Goal: Task Accomplishment & Management: Complete application form

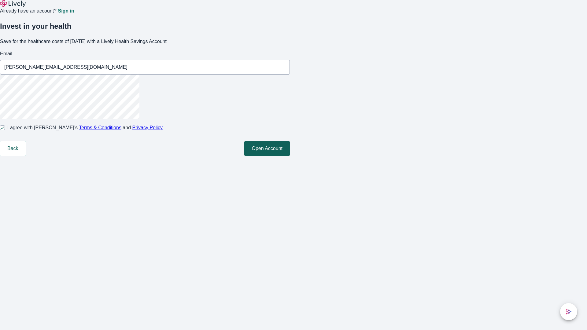
click at [290, 156] on button "Open Account" at bounding box center [267, 148] width 46 height 15
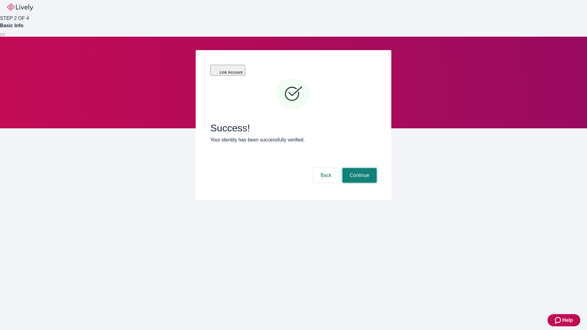
click at [359, 168] on button "Continue" at bounding box center [359, 175] width 34 height 15
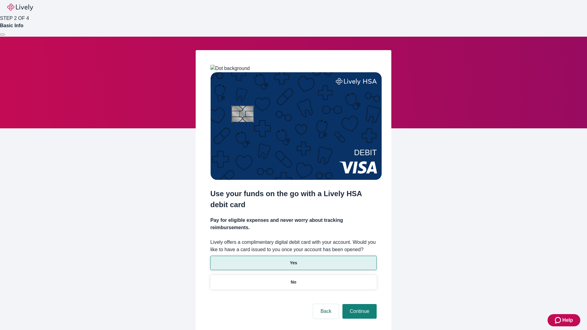
click at [293, 260] on p "Yes" at bounding box center [293, 263] width 7 height 6
click at [359, 304] on button "Continue" at bounding box center [359, 311] width 34 height 15
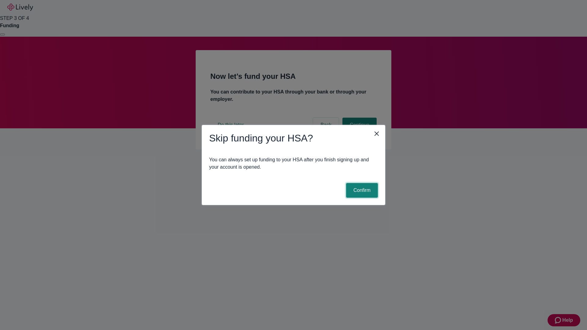
click at [361, 191] on button "Confirm" at bounding box center [362, 190] width 32 height 15
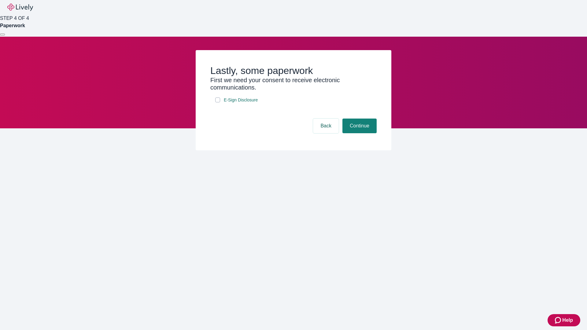
click at [218, 102] on input "E-Sign Disclosure" at bounding box center [217, 100] width 5 height 5
checkbox input "true"
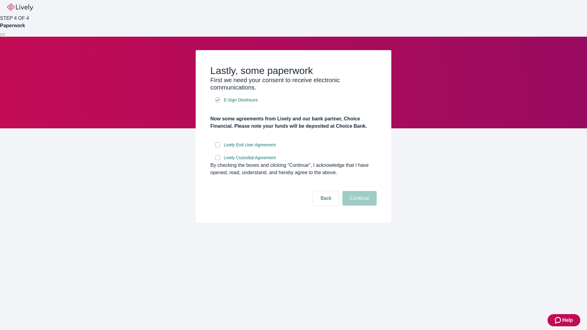
click at [218, 147] on input "Lively End User Agreement" at bounding box center [217, 144] width 5 height 5
checkbox input "true"
click at [218, 160] on input "Lively Custodial Agreement" at bounding box center [217, 157] width 5 height 5
checkbox input "true"
click at [359, 206] on button "Continue" at bounding box center [359, 198] width 34 height 15
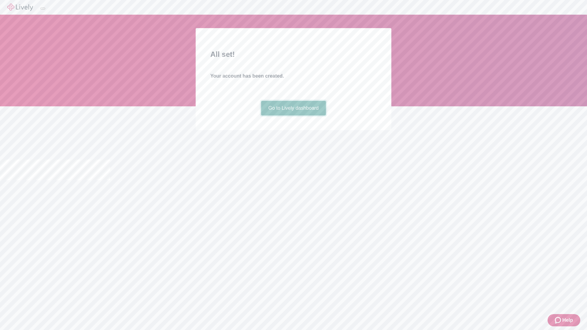
click at [293, 116] on link "Go to Lively dashboard" at bounding box center [293, 108] width 65 height 15
